Goal: Transaction & Acquisition: Subscribe to service/newsletter

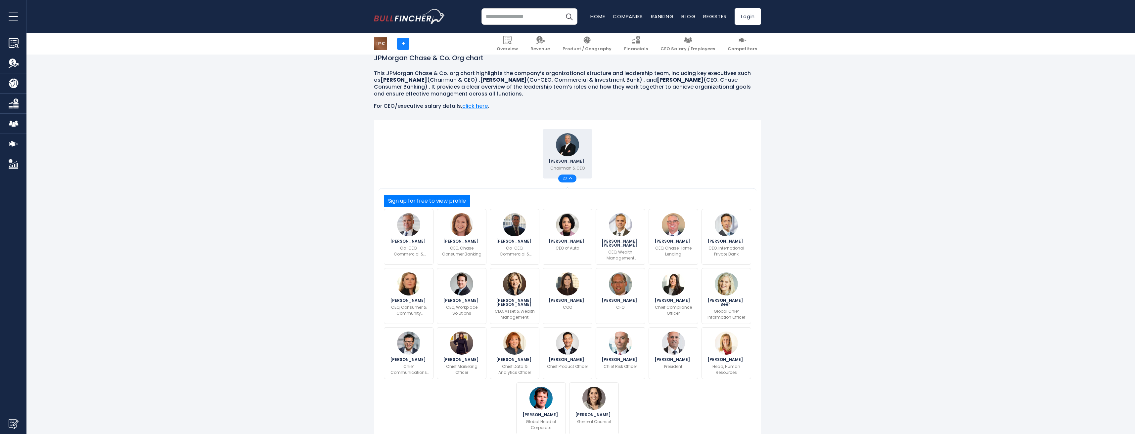
scroll to position [132, 0]
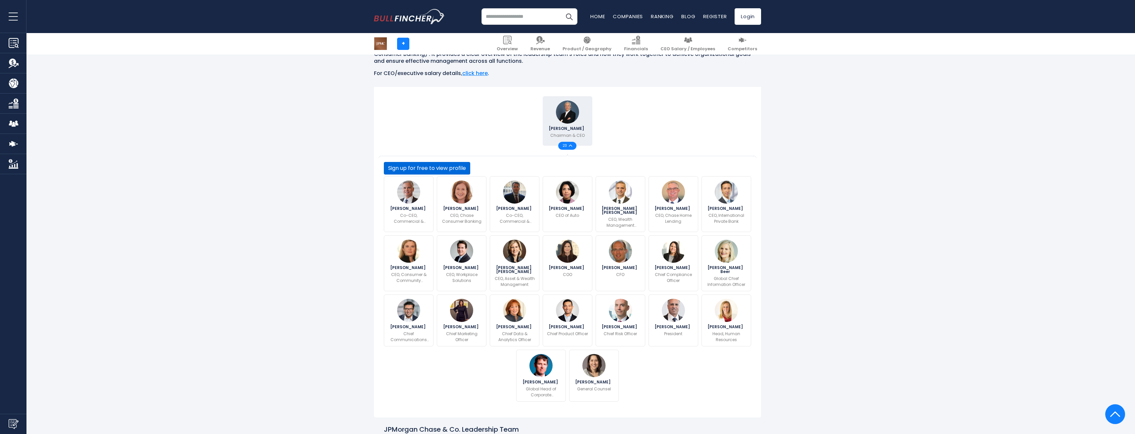
click at [470, 175] on button "Sign up for free to view profile" at bounding box center [427, 168] width 86 height 13
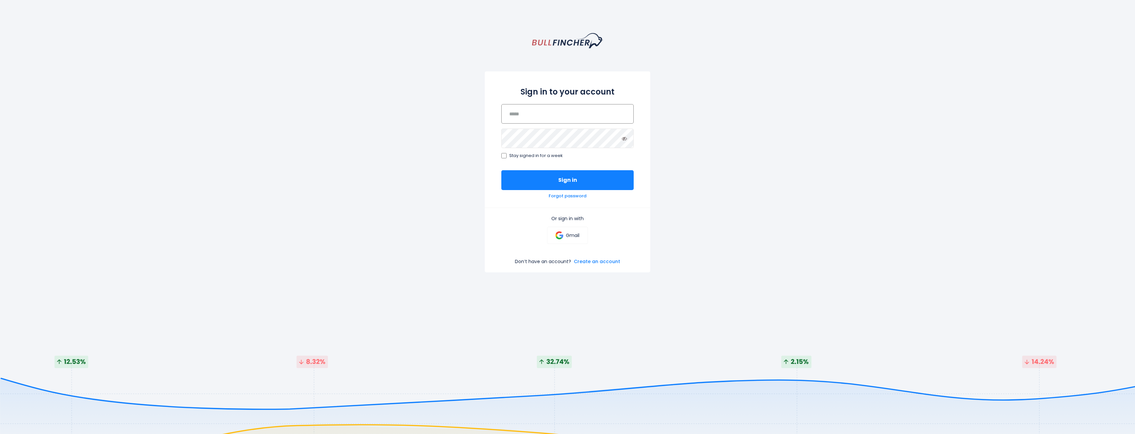
click at [543, 115] on input "email" at bounding box center [567, 114] width 132 height 20
type input "**********"
click at [594, 261] on link "Create an account" at bounding box center [597, 262] width 46 height 6
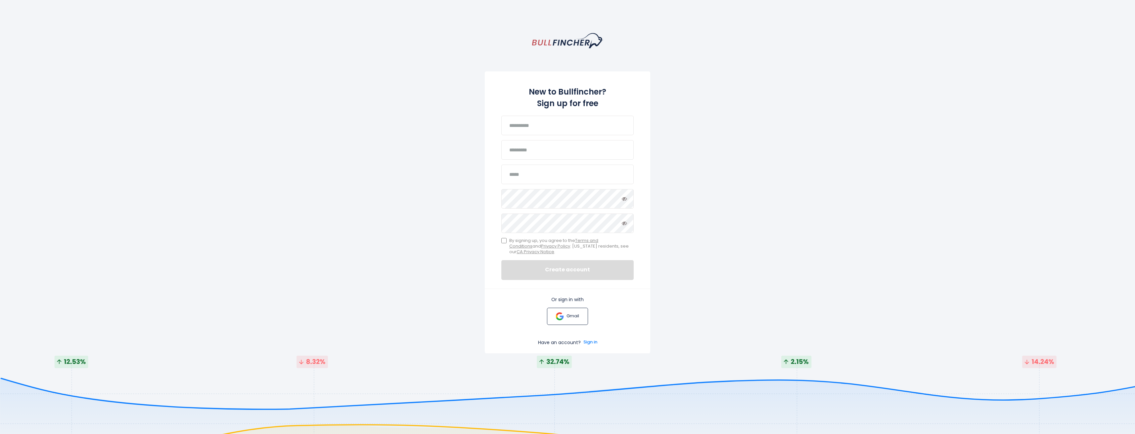
click at [570, 314] on p "Gmail" at bounding box center [572, 317] width 13 height 6
